Goal: Find specific page/section: Find specific page/section

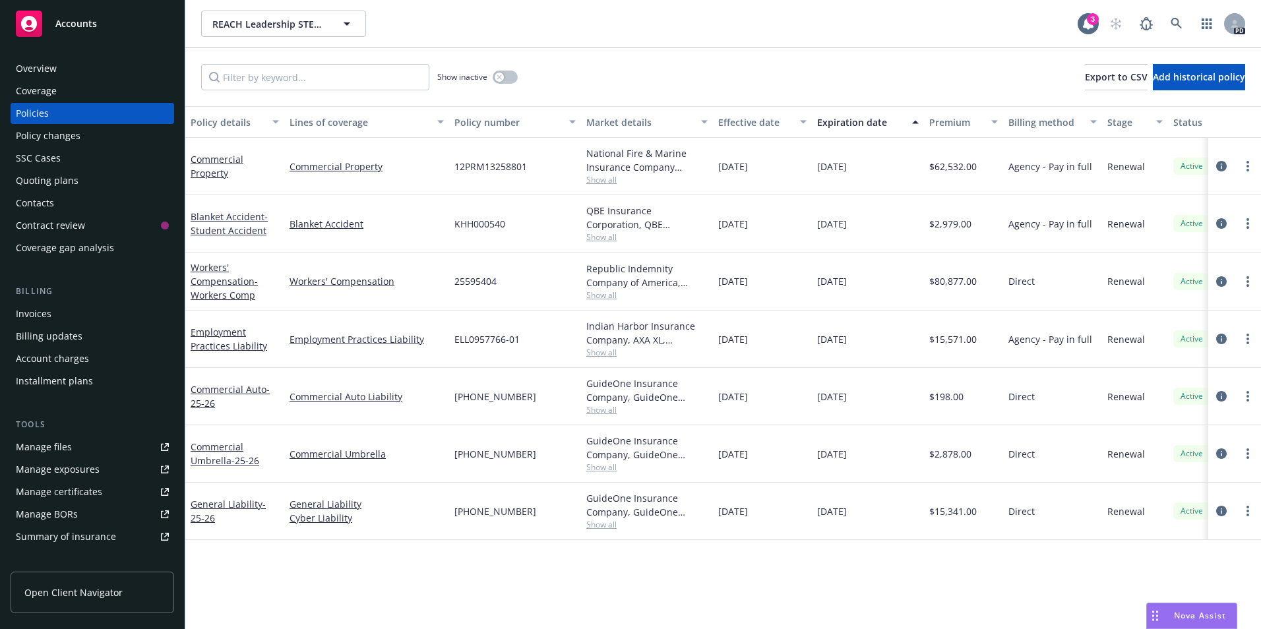
click at [69, 28] on span "Accounts" at bounding box center [76, 23] width 42 height 11
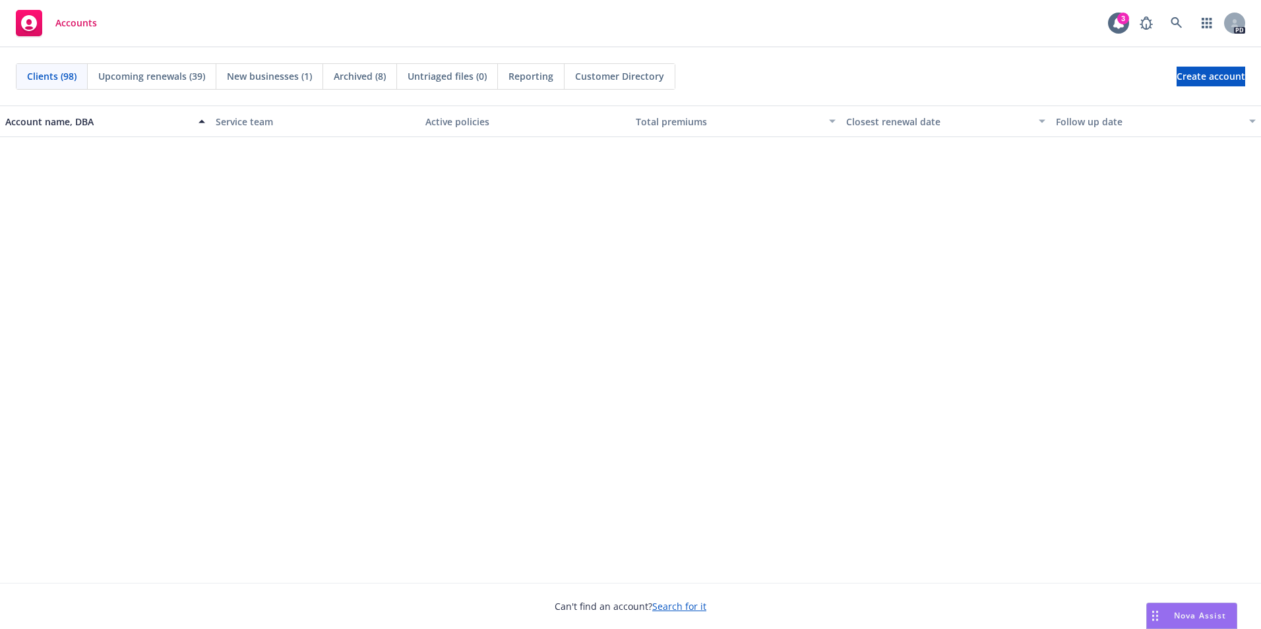
scroll to position [1781, 0]
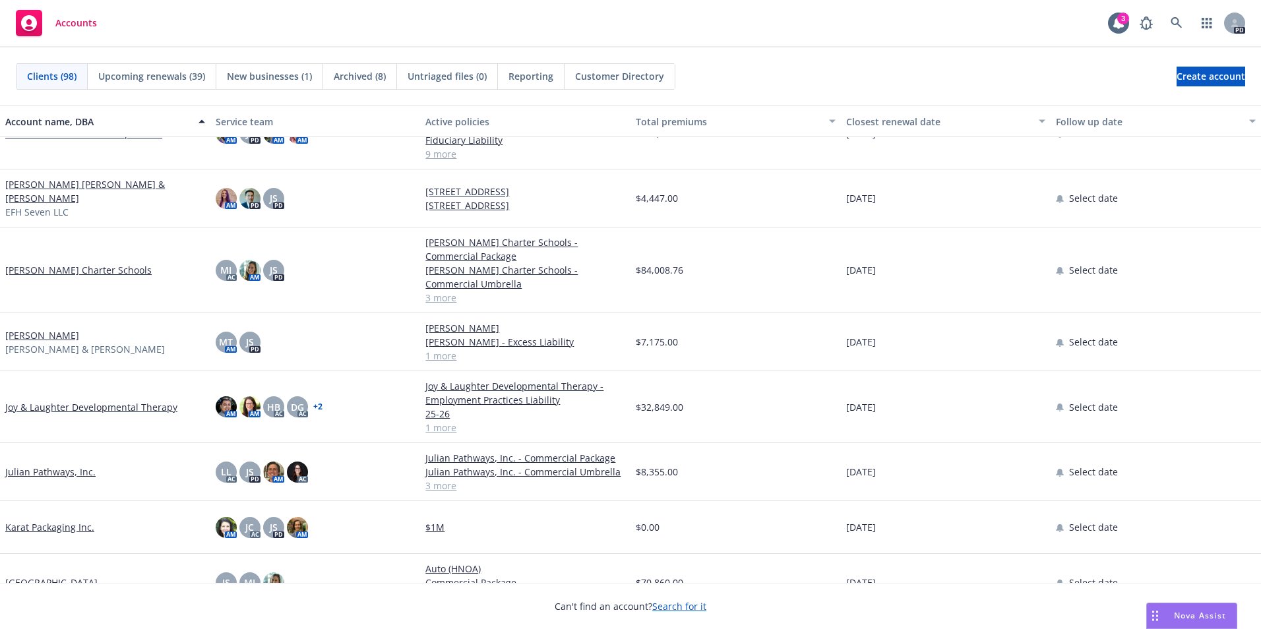
click at [34, 465] on link "Julian Pathways, Inc." at bounding box center [50, 472] width 90 height 14
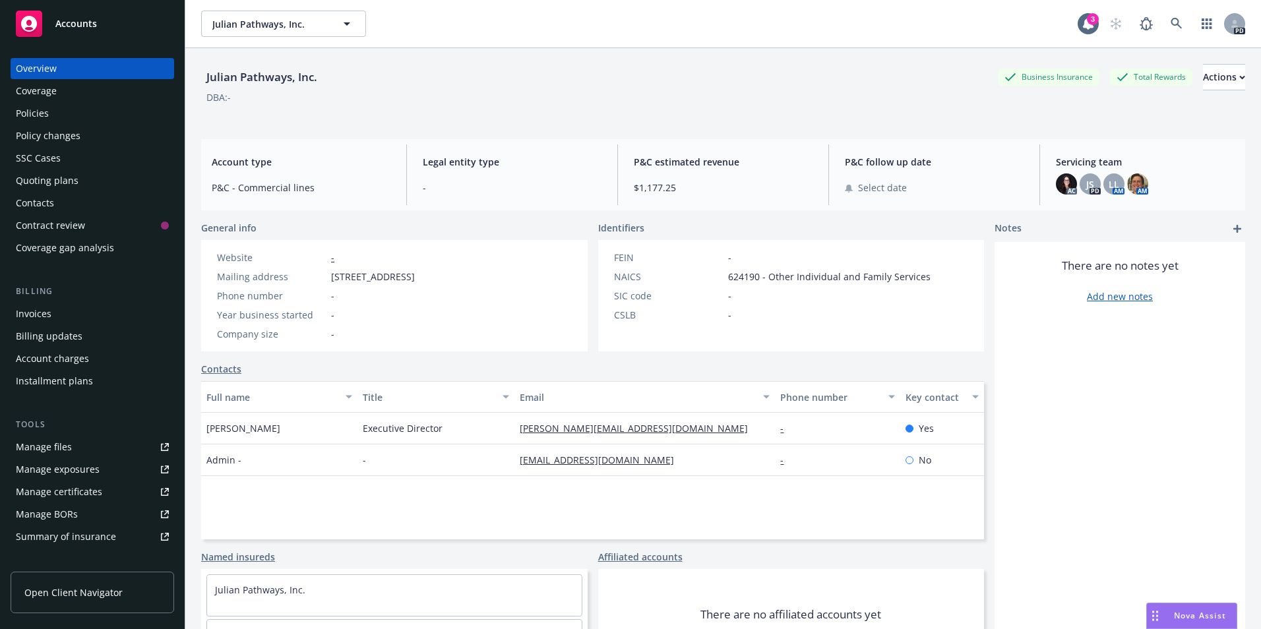
click at [35, 113] on div "Policies" at bounding box center [32, 113] width 33 height 21
